Goal: Information Seeking & Learning: Compare options

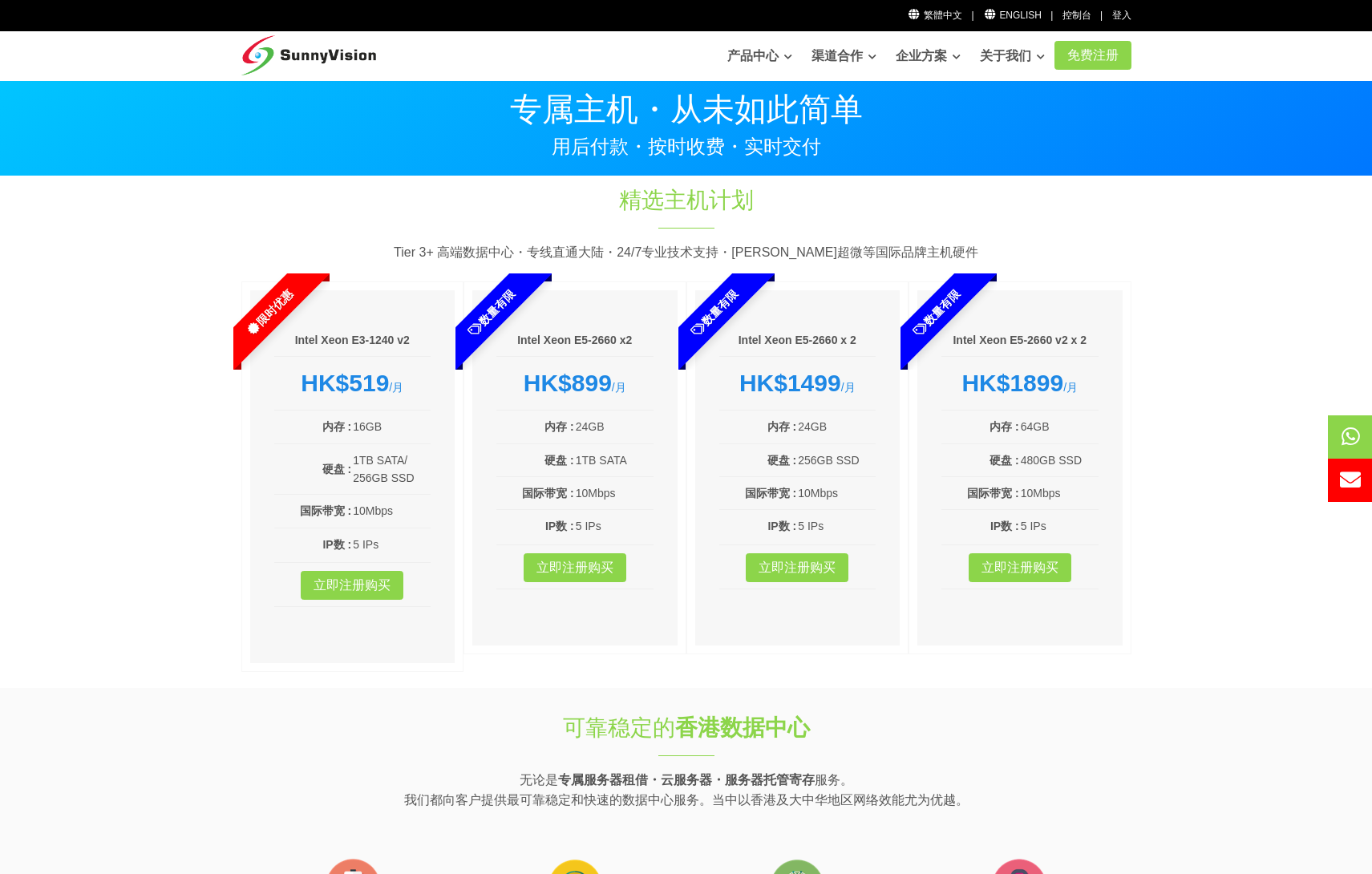
drag, startPoint x: 621, startPoint y: 377, endPoint x: 530, endPoint y: 338, distance: 99.0
click at [530, 338] on div "数量有限 Intel Xeon E5-2660 x2 HK$899 /月 内存 : 24GB 硬盘 : 1TB SATA 国际带宽 : 10Mbps IP数 …" at bounding box center [575, 477] width 223 height 391
click at [641, 412] on li "内存 : 24GB" at bounding box center [575, 427] width 157 height 33
drag, startPoint x: 359, startPoint y: 399, endPoint x: 305, endPoint y: 347, distance: 75.0
click at [305, 347] on div "限时优惠 Intel Xeon E3-1240 v2 HK$519 /月 内存 : 16GB 硬盘 : 1TB SATA/ 256GB SSD 国际带宽 : …" at bounding box center [353, 477] width 223 height 391
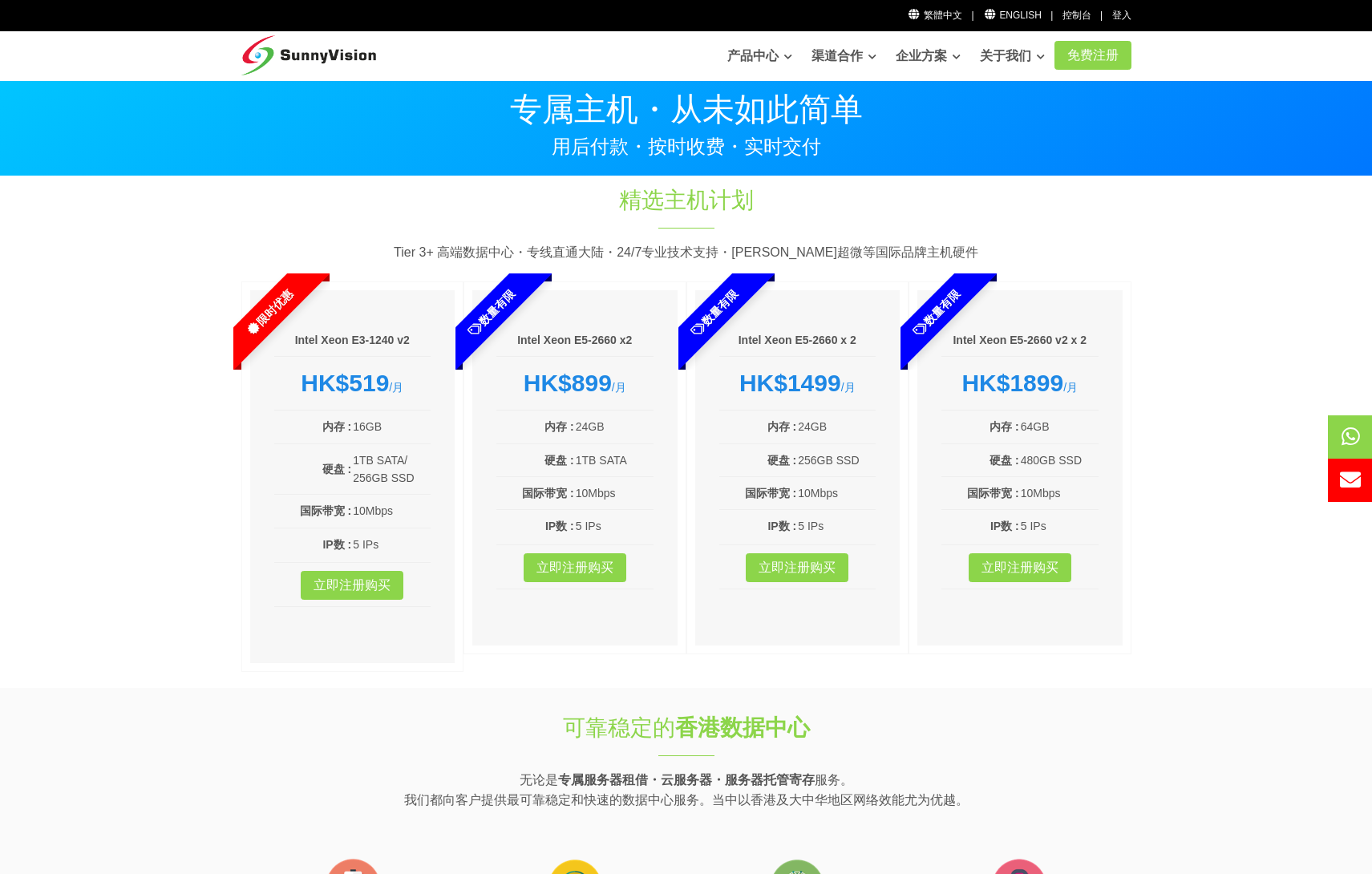
click at [469, 472] on article "Intel Xeon E5-2660 x2 HK$899 /月 内存 : 24GB 硬盘 : 1TB SATA 国际带宽 : 10Mbps IP数 : 5 I…" at bounding box center [575, 467] width 223 height 373
drag, startPoint x: 373, startPoint y: 519, endPoint x: 295, endPoint y: 513, distance: 78.2
click at [290, 512] on tr "国际带宽 : 10Mbps" at bounding box center [353, 511] width 157 height 19
click at [431, 545] on div "Intel Xeon E3-1240 v2 HK$519 /月 内存 : 16GB 硬盘 : 1TB SATA/ 256GB SSD 国际带宽 : 10Mbp…" at bounding box center [353, 477] width 205 height 373
drag, startPoint x: 588, startPoint y: 460, endPoint x: 569, endPoint y: 439, distance: 28.3
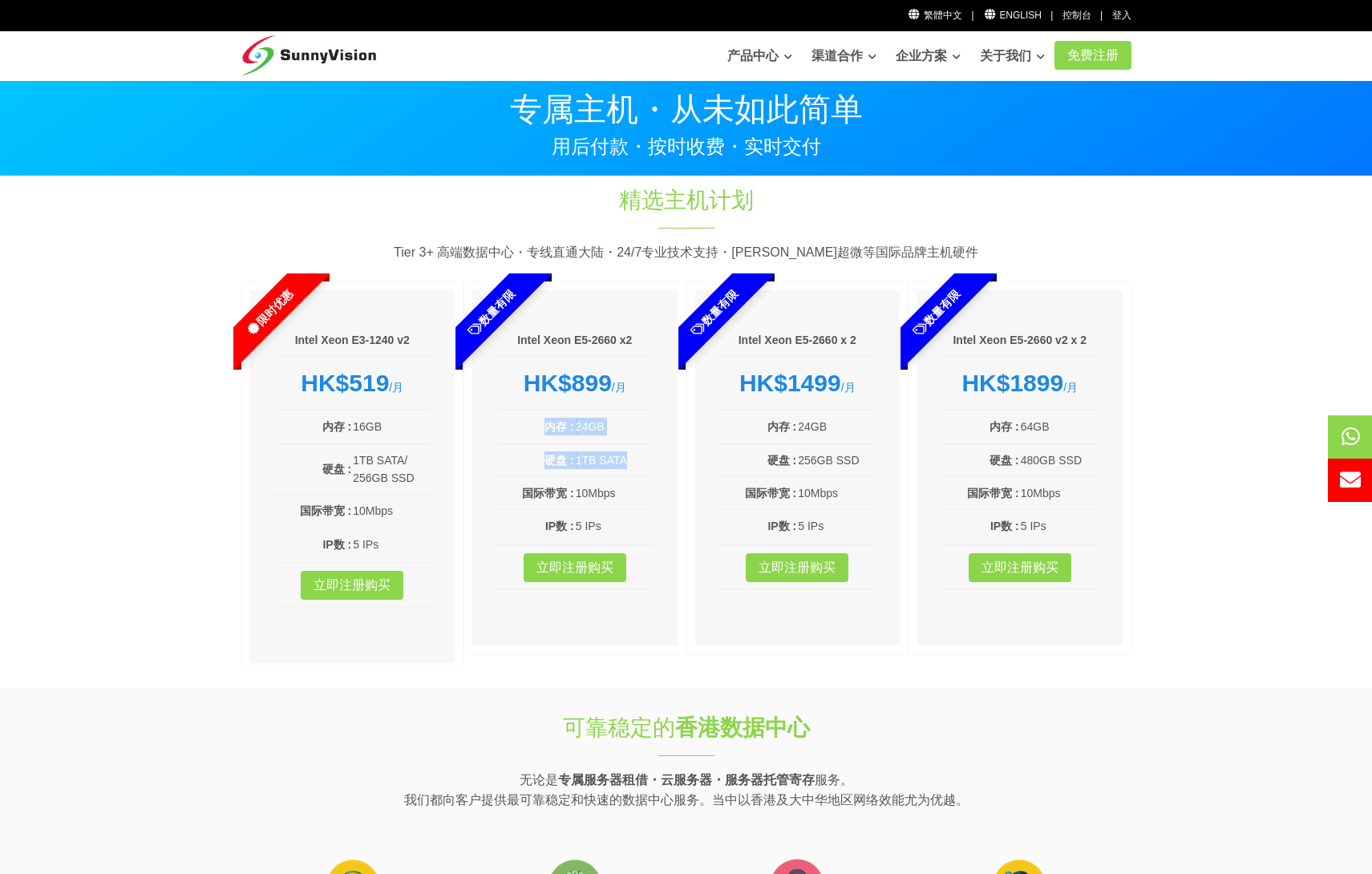
click at [569, 439] on div "Intel Xeon E5-2660 x2 HK$899 /月 内存 : 24GB 硬盘 : 1TB SATA 国际带宽 : 10Mbps IP数 : 5 I…" at bounding box center [575, 468] width 205 height 356
click at [793, 501] on td "国际带宽 :" at bounding box center [758, 494] width 78 height 19
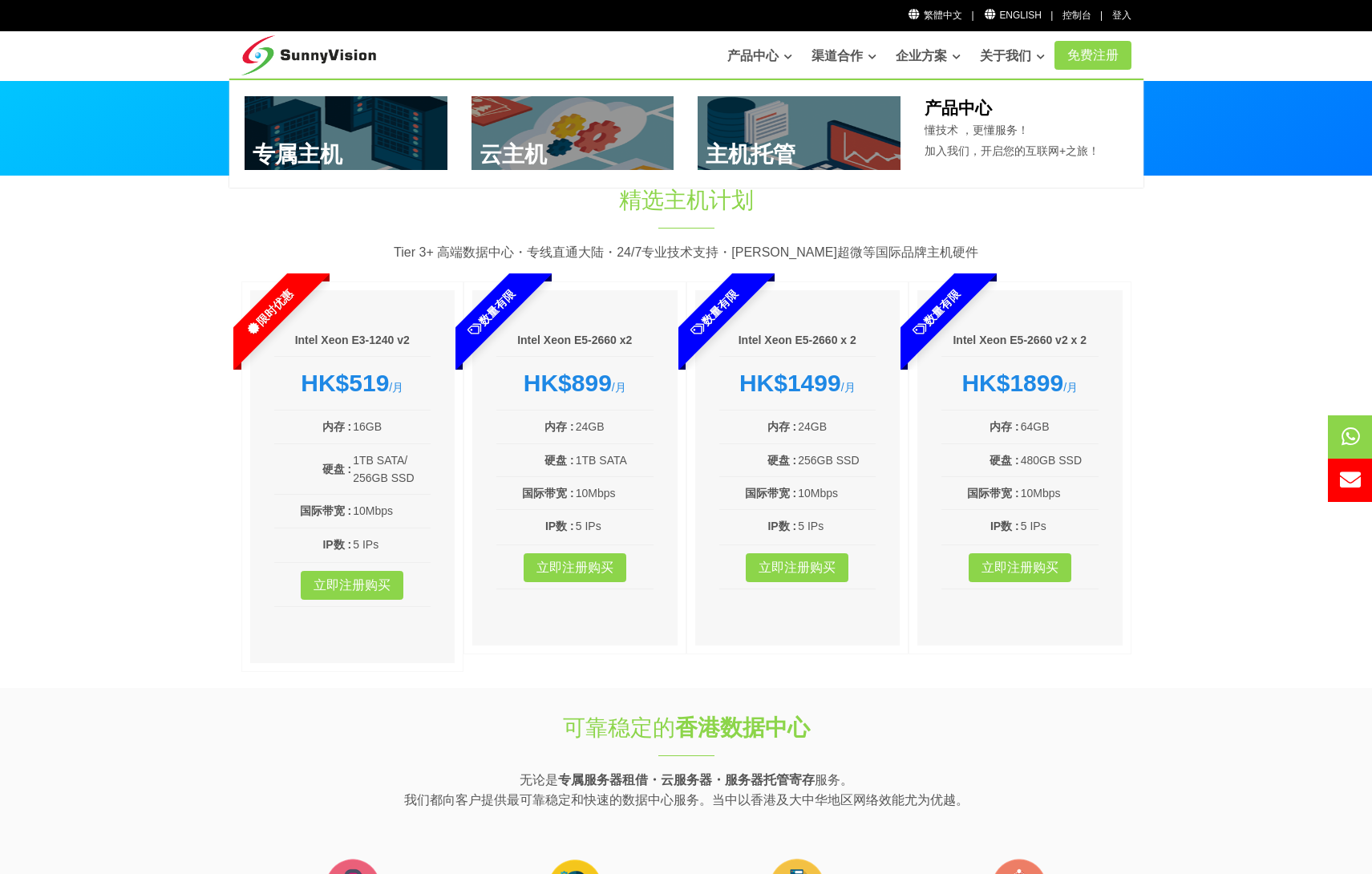
drag, startPoint x: 346, startPoint y: 153, endPoint x: 487, endPoint y: 178, distance: 143.2
click at [347, 153] on link at bounding box center [346, 132] width 203 height 73
